Goal: Information Seeking & Learning: Learn about a topic

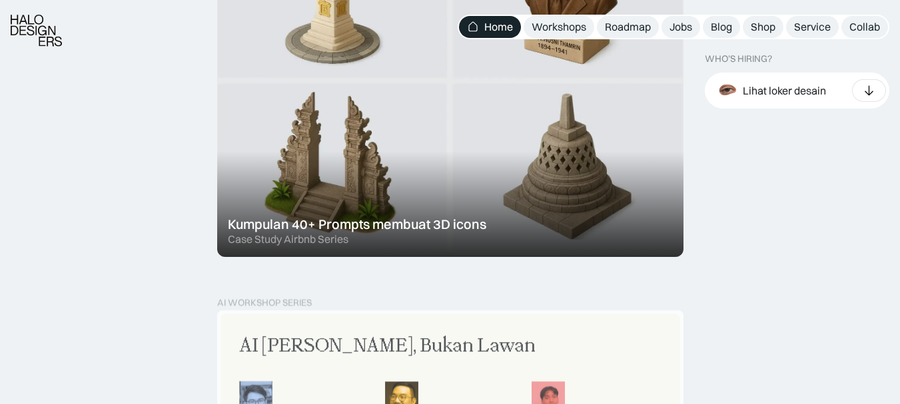
scroll to position [916, 0]
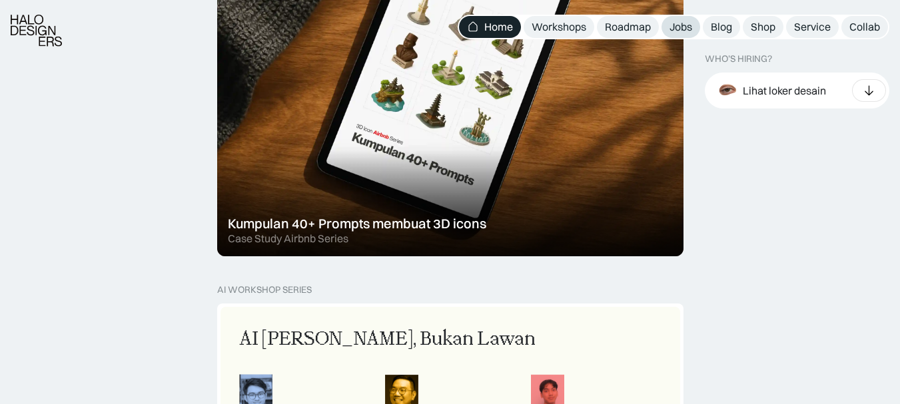
click at [685, 27] on div "Jobs" at bounding box center [680, 27] width 23 height 14
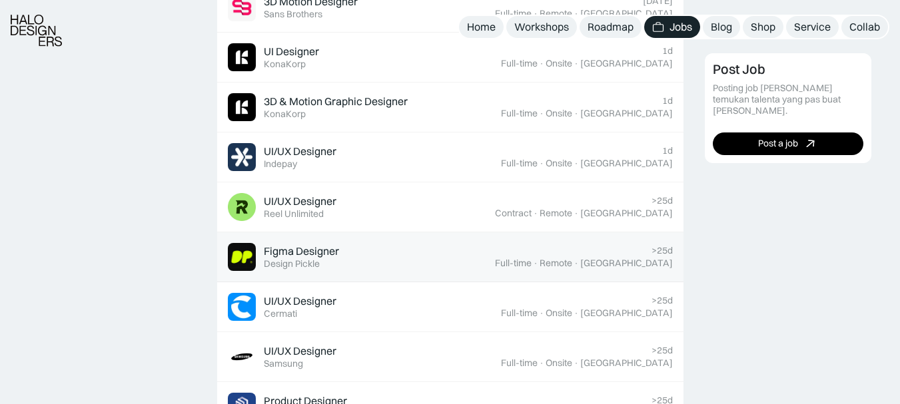
scroll to position [551, 0]
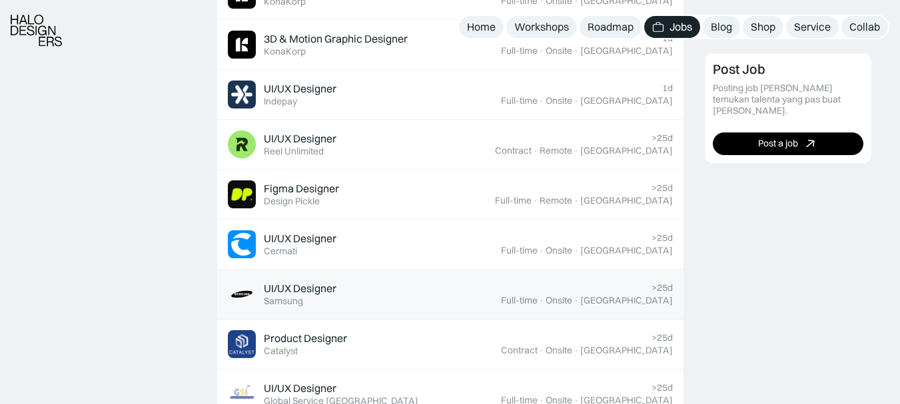
click at [425, 295] on div "UI/UX Designer Featured Samsung" at bounding box center [364, 294] width 273 height 28
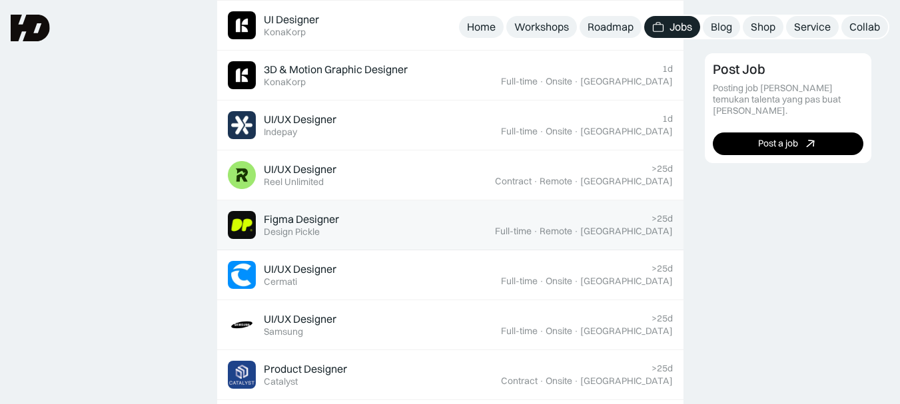
scroll to position [489, 0]
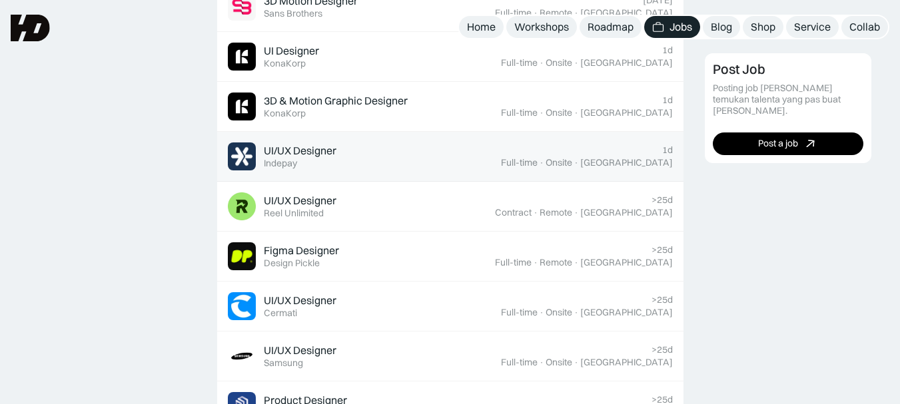
click at [305, 149] on div "UI/UX Designer" at bounding box center [300, 151] width 73 height 14
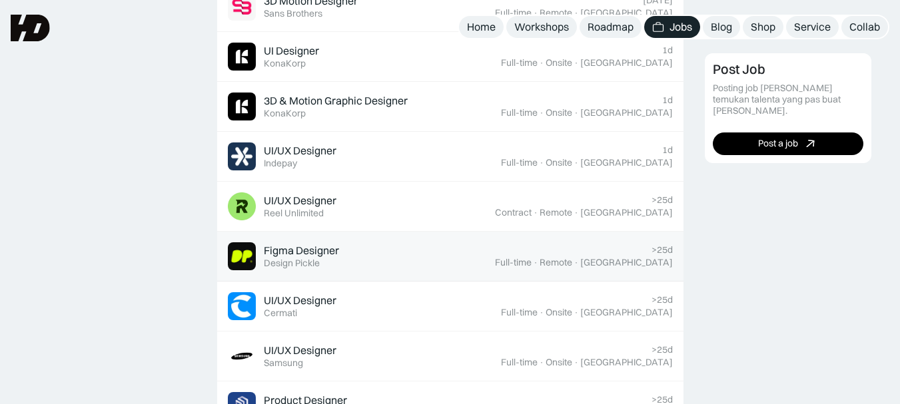
click at [304, 255] on div "Figma Designer" at bounding box center [301, 251] width 75 height 14
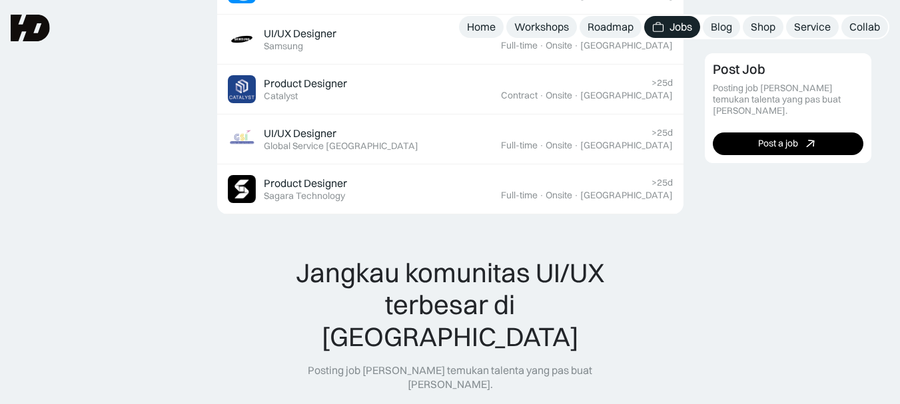
scroll to position [806, 0]
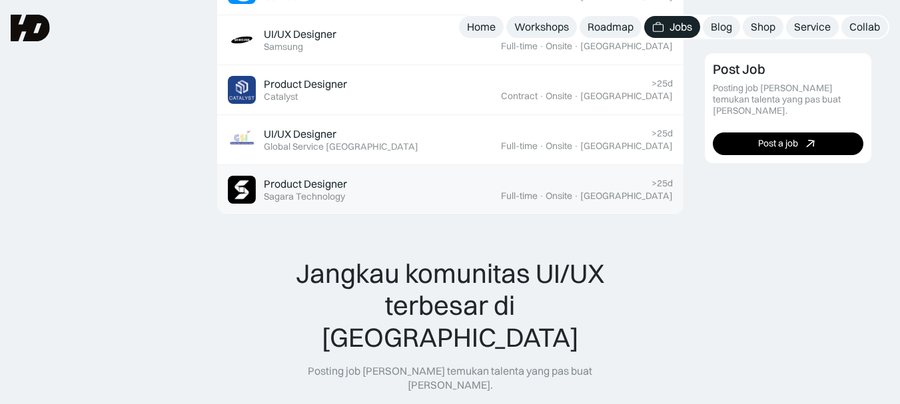
click at [293, 179] on div "Product Designer" at bounding box center [305, 184] width 83 height 14
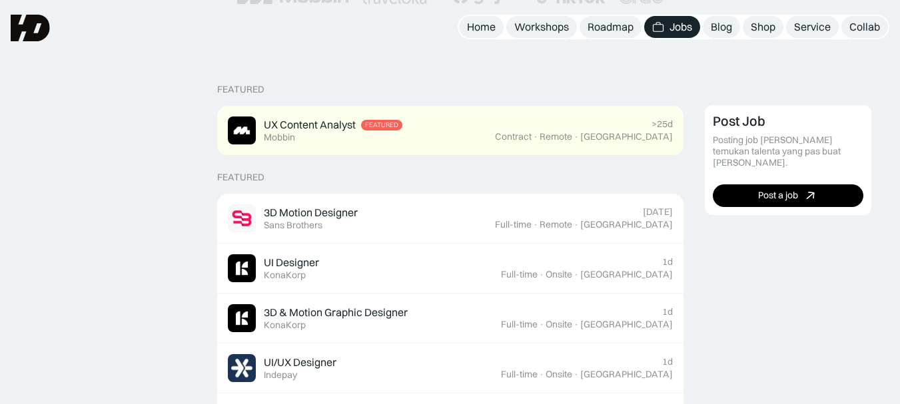
scroll to position [270, 0]
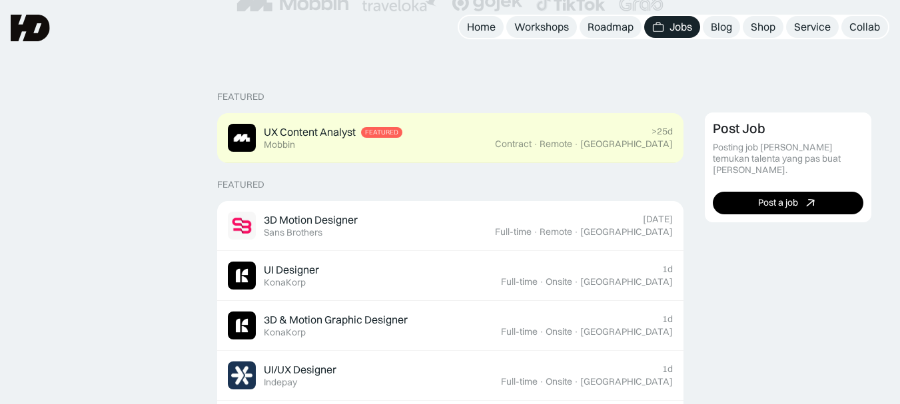
click at [322, 137] on div "UX Content Analyst" at bounding box center [310, 132] width 92 height 14
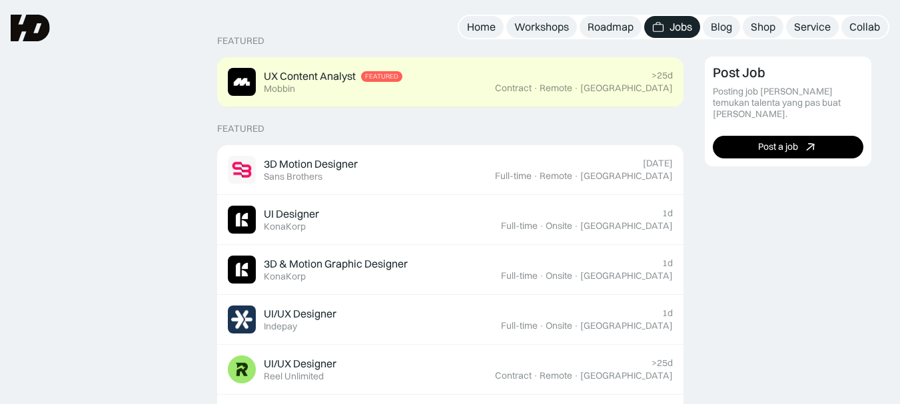
scroll to position [315, 0]
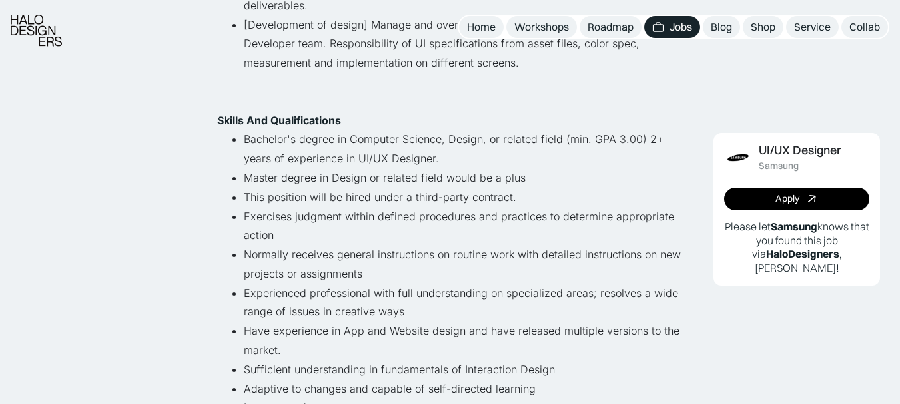
scroll to position [517, 0]
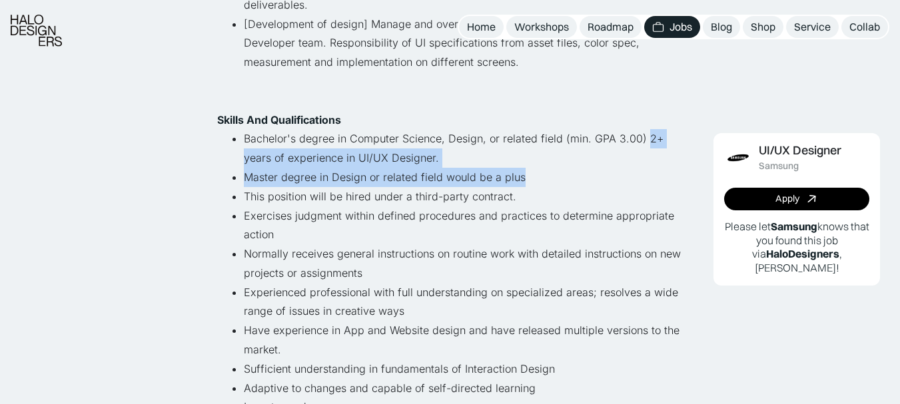
drag, startPoint x: 643, startPoint y: 133, endPoint x: 671, endPoint y: 196, distance: 68.9
click at [671, 196] on ul "Bachelor's degree in Computer Science, Design, or related field (min. GPA 3.00)…" at bounding box center [450, 349] width 466 height 441
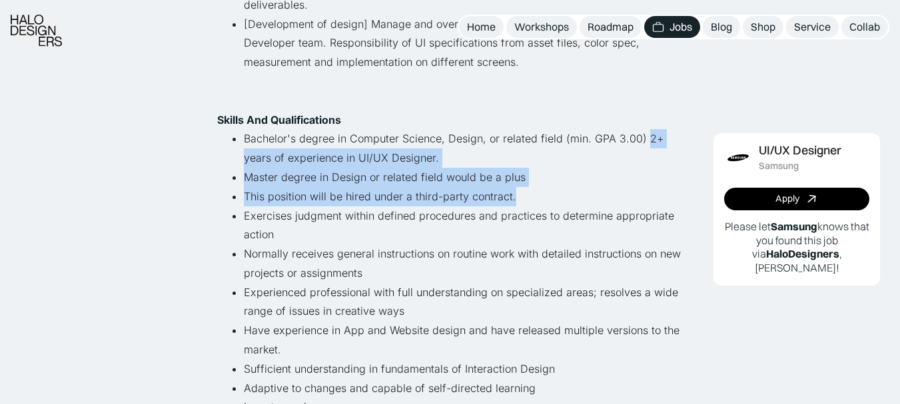
click at [244, 175] on li "Master degree in Design or related field would be a plus" at bounding box center [463, 177] width 439 height 19
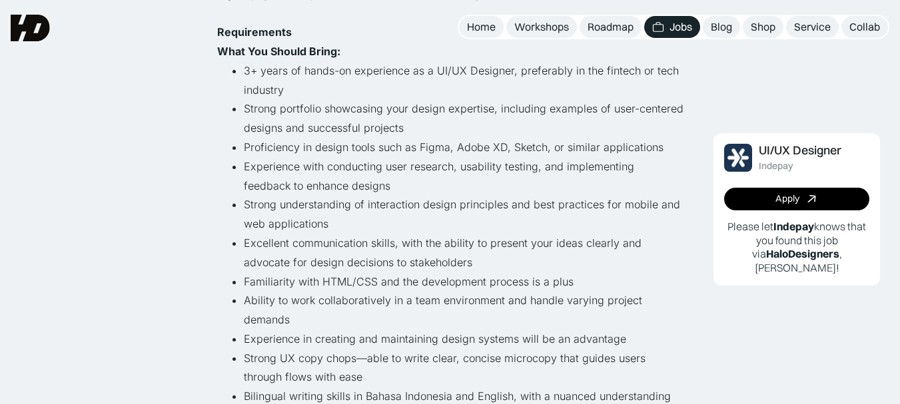
scroll to position [451, 0]
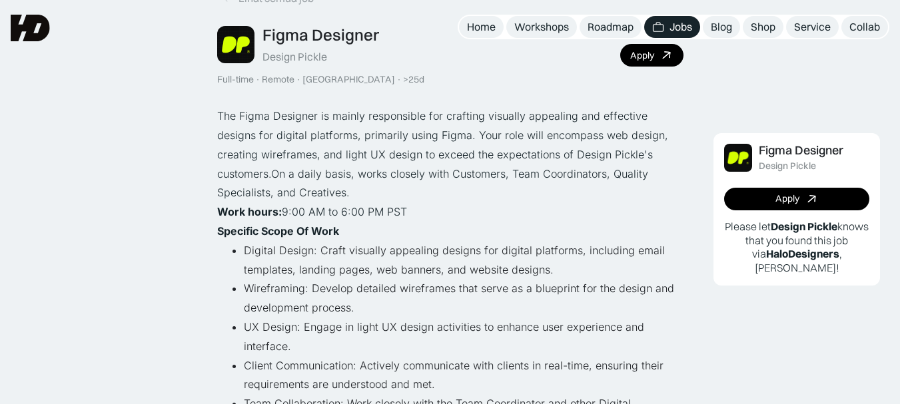
scroll to position [79, 0]
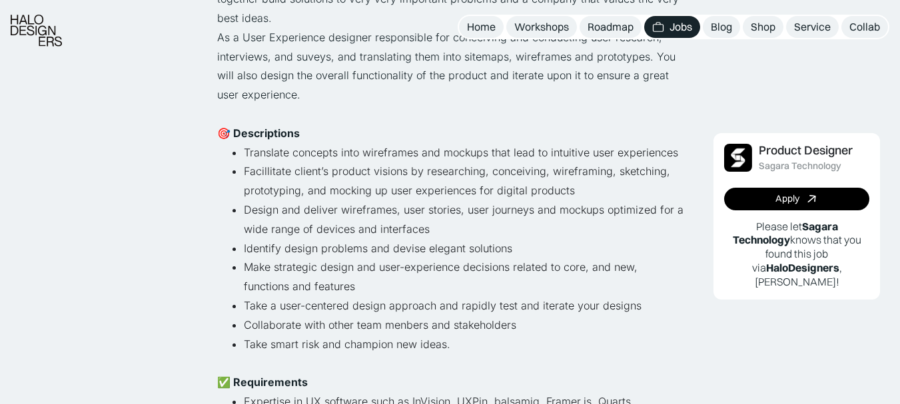
scroll to position [293, 0]
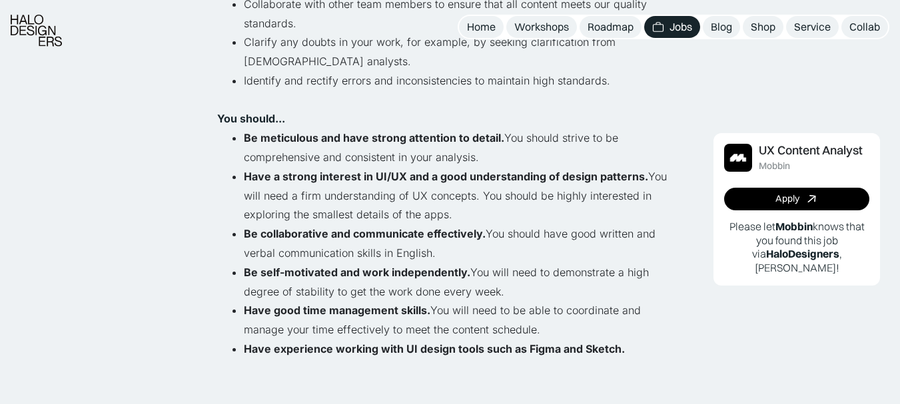
scroll to position [711, 0]
